Goal: Task Accomplishment & Management: Manage account settings

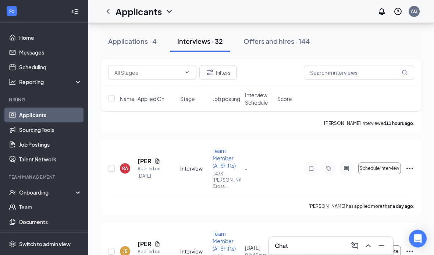
scroll to position [173, 0]
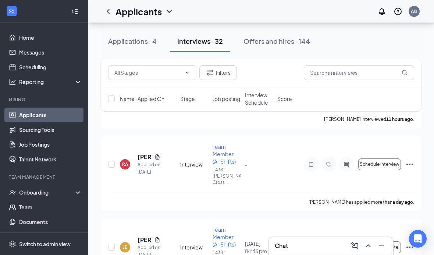
click at [386, 163] on span "Schedule interview" at bounding box center [380, 164] width 40 height 5
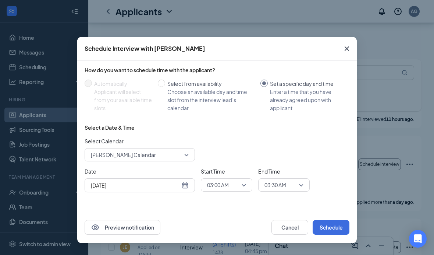
click at [172, 88] on div "Choose an available day and time slot from the interview lead’s calendar" at bounding box center [210, 100] width 87 height 24
click at [165, 87] on input "Select from availability Choose an available day and time slot from the intervi…" at bounding box center [161, 82] width 7 height 7
radio input "true"
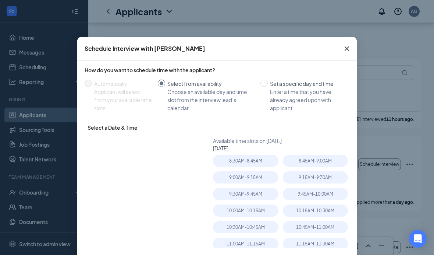
radio input "false"
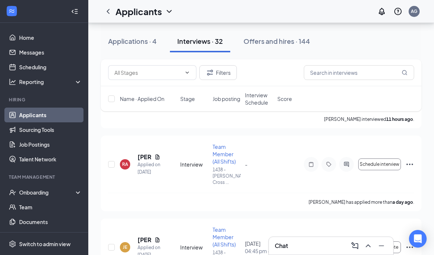
click at [368, 250] on icon "ChevronUp" at bounding box center [368, 245] width 9 height 9
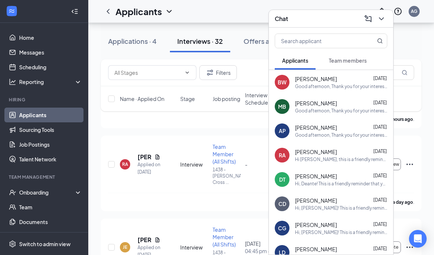
click at [190, 206] on div "[PERSON_NAME] has applied more than a day ago ." at bounding box center [261, 201] width 306 height 18
click at [386, 25] on button at bounding box center [382, 19] width 12 height 12
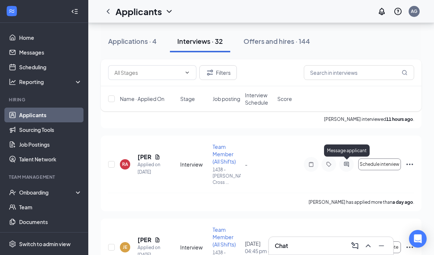
click at [409, 165] on icon "Ellipses" at bounding box center [410, 164] width 9 height 9
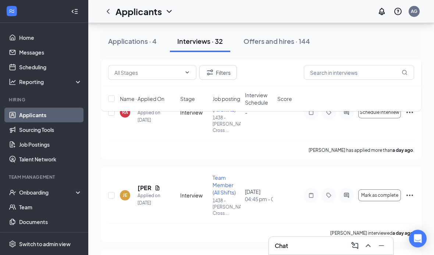
scroll to position [204, 0]
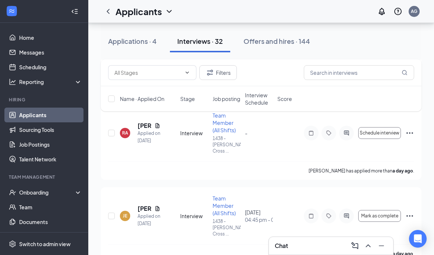
click at [225, 124] on span "Team Member (All Shifts)" at bounding box center [224, 122] width 23 height 21
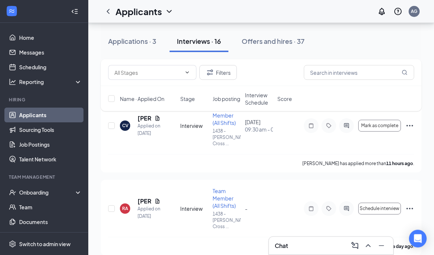
scroll to position [82, 0]
click at [135, 176] on div "[PERSON_NAME]" at bounding box center [149, 179] width 43 height 12
click at [127, 206] on div "RA" at bounding box center [125, 209] width 6 height 6
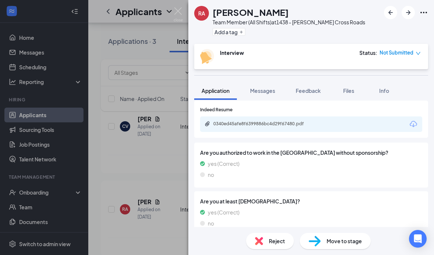
click at [269, 88] on span "Messages" at bounding box center [262, 90] width 25 height 7
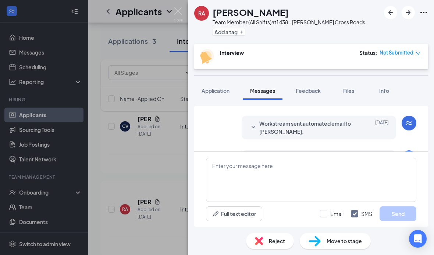
scroll to position [254, 0]
click at [176, 7] on img at bounding box center [178, 14] width 9 height 14
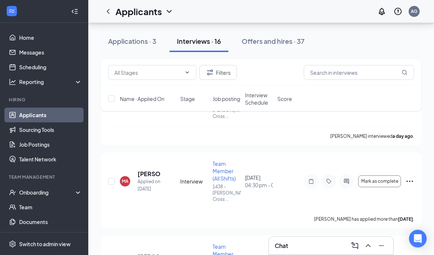
scroll to position [291, 0]
